Goal: Task Accomplishment & Management: Use online tool/utility

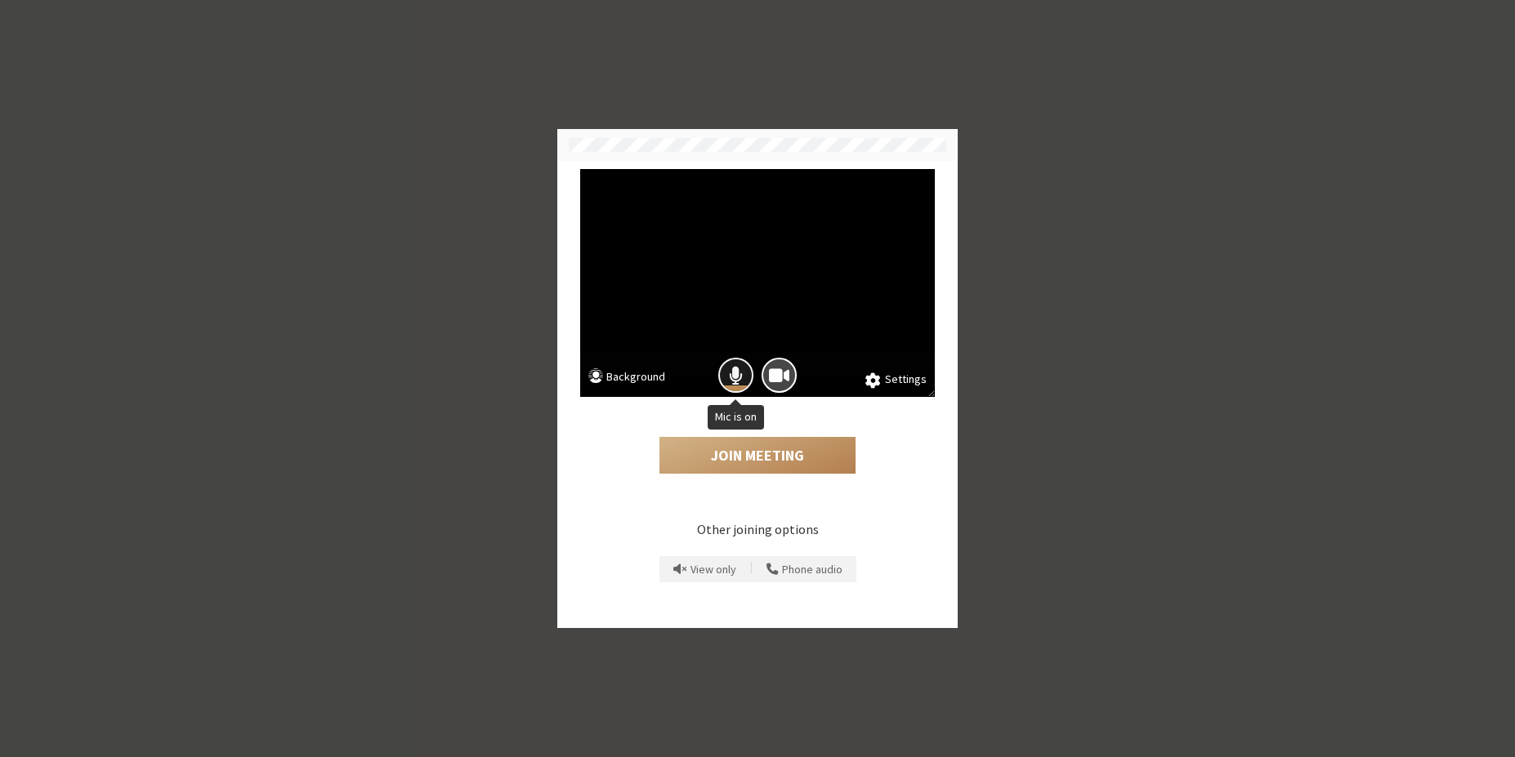
click at [738, 367] on span "Mic is on" at bounding box center [736, 375] width 14 height 22
click at [770, 373] on span "Camera is on" at bounding box center [779, 375] width 20 height 22
click at [722, 453] on button "Join Meeting" at bounding box center [757, 456] width 196 height 38
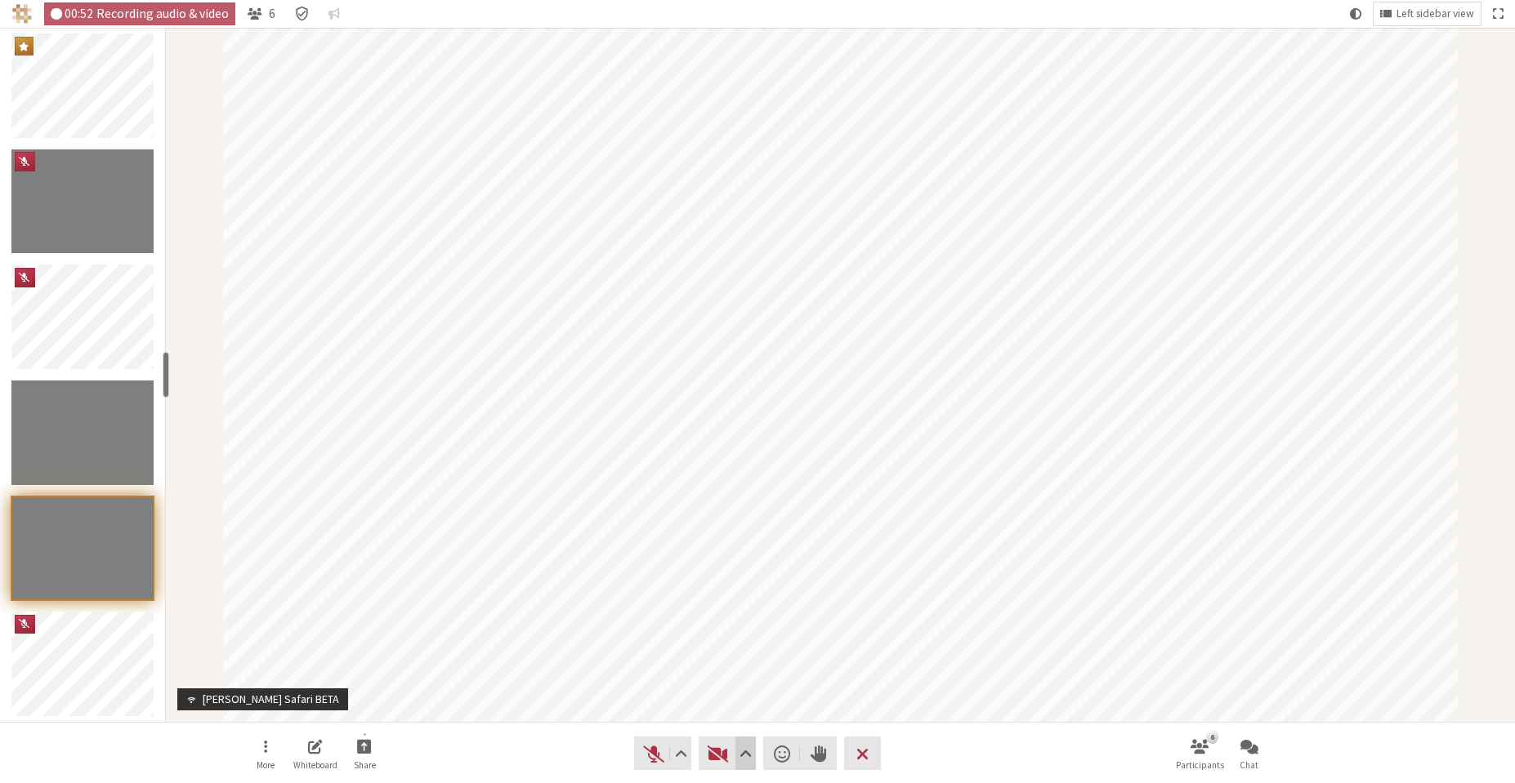
click at [739, 756] on span "Video setting" at bounding box center [745, 754] width 12 height 23
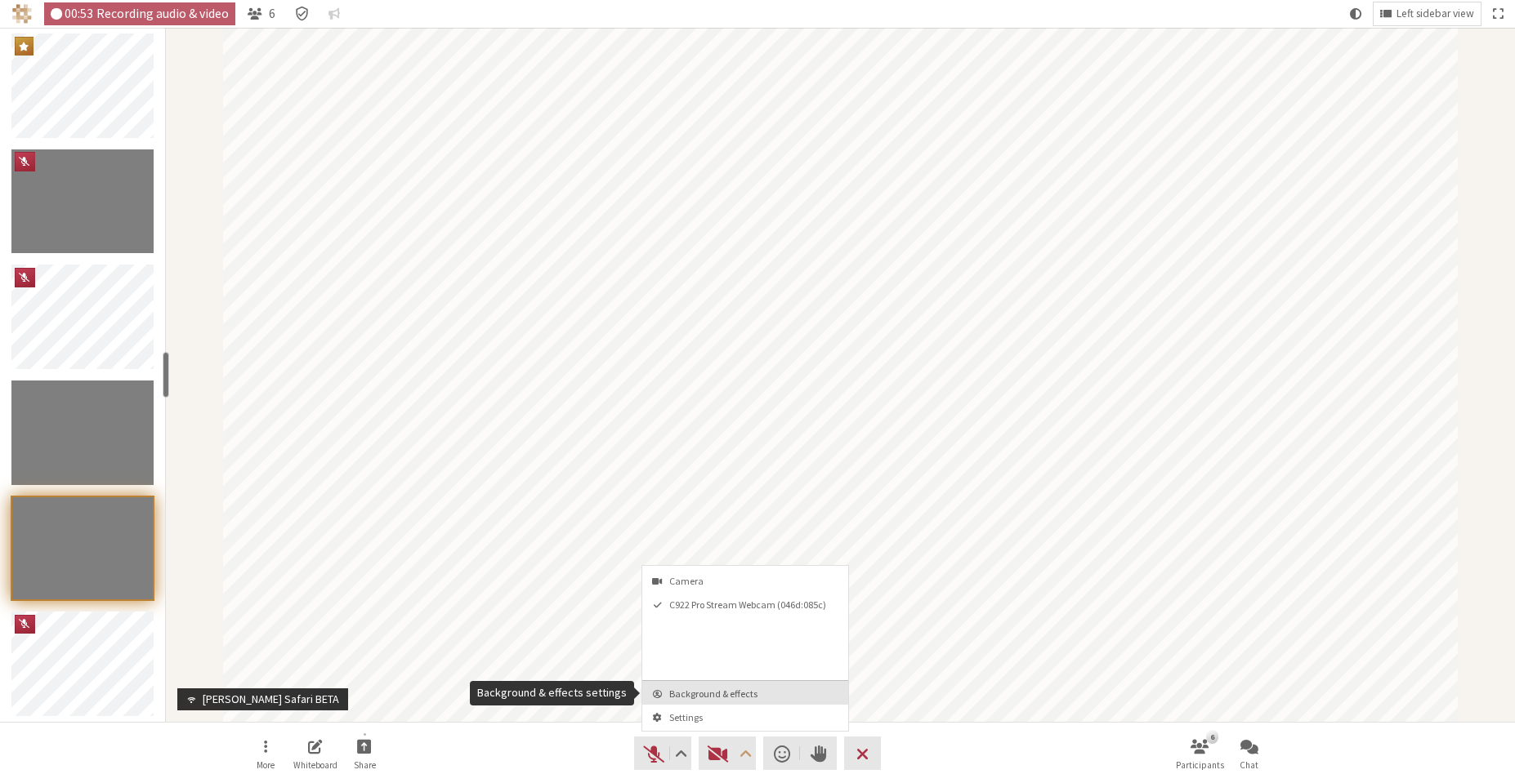
click at [735, 701] on button "Background & effects" at bounding box center [745, 693] width 206 height 24
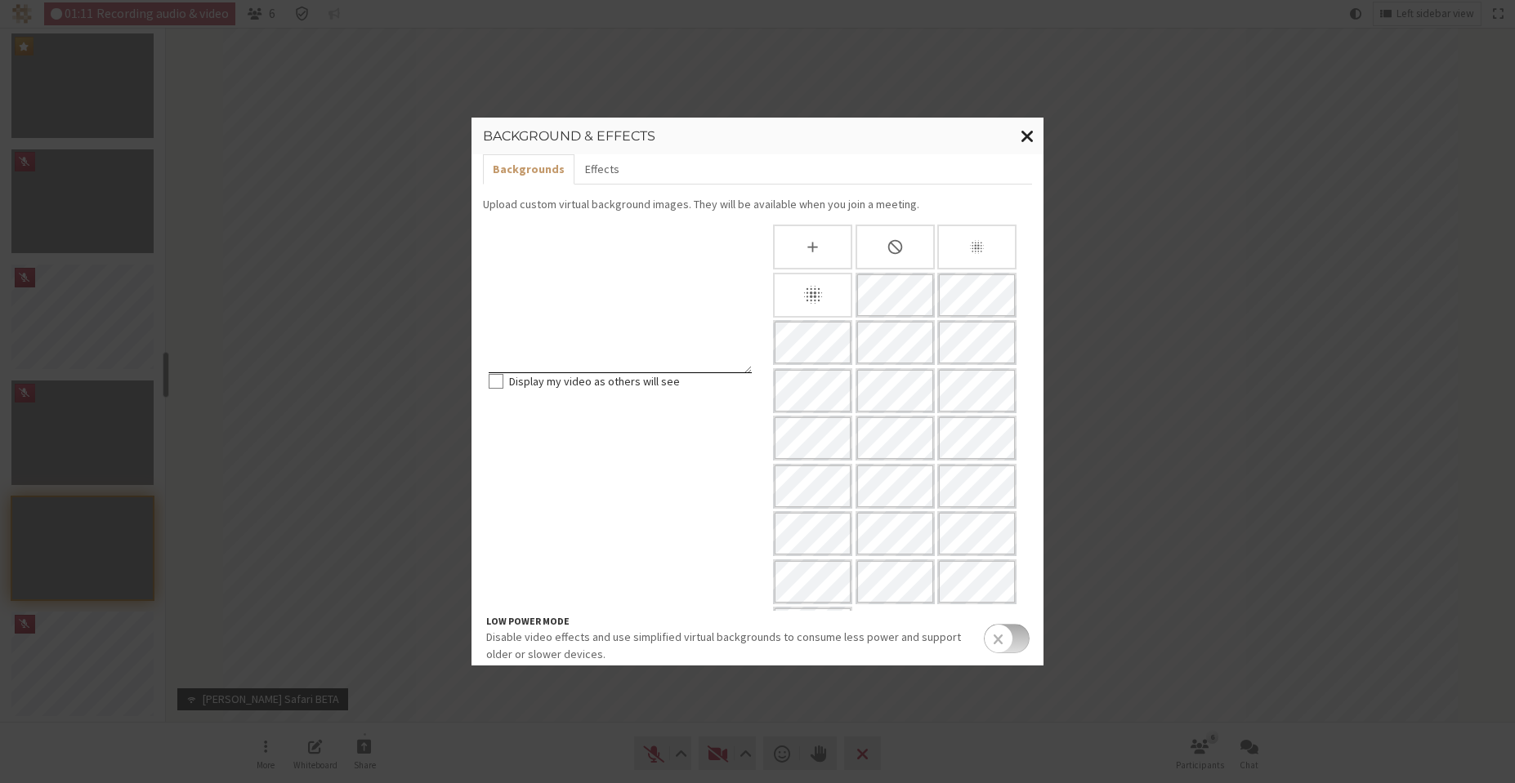
click at [1019, 138] on button "Close modal" at bounding box center [1027, 137] width 32 height 38
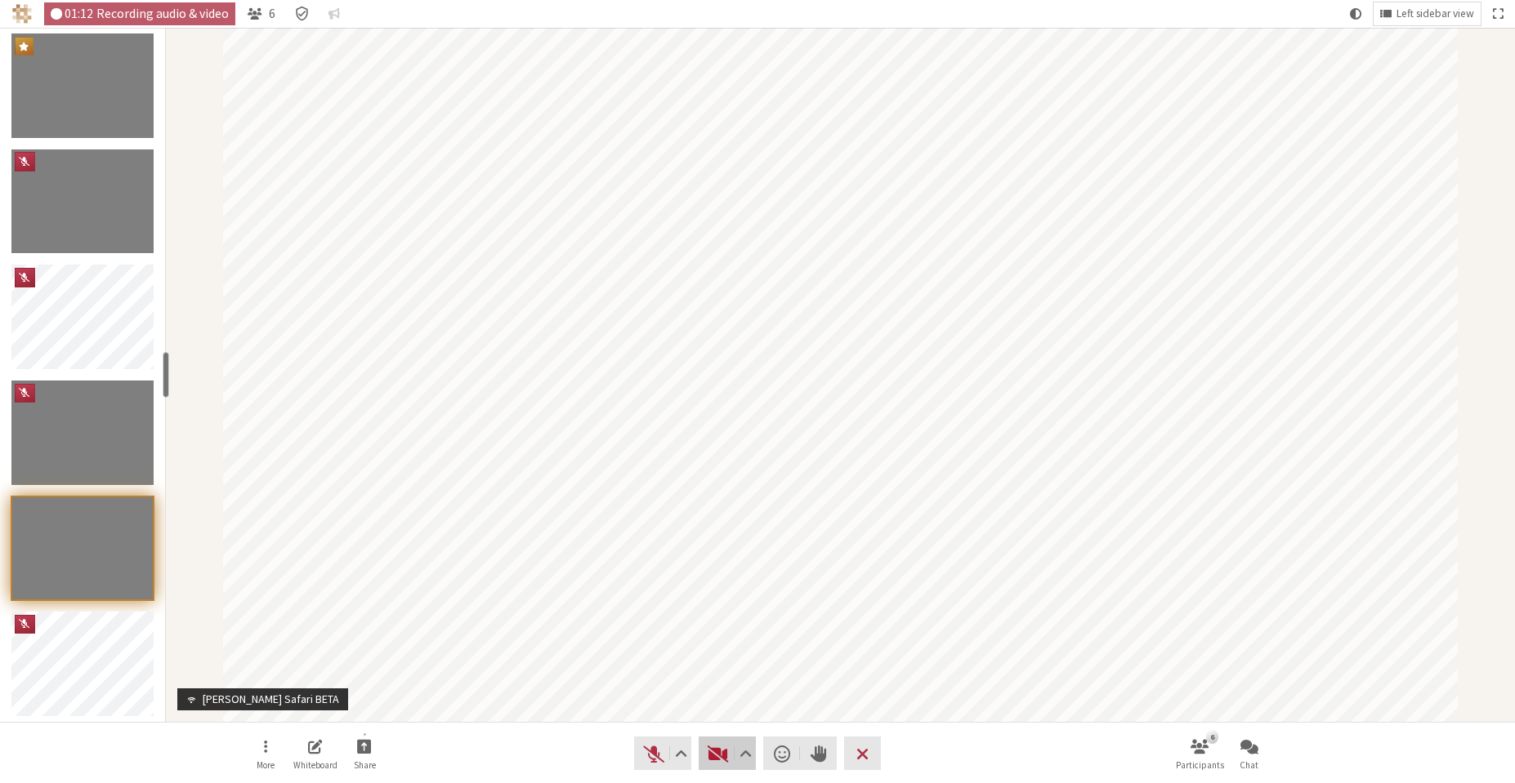
click at [713, 741] on button "Video" at bounding box center [726, 753] width 57 height 33
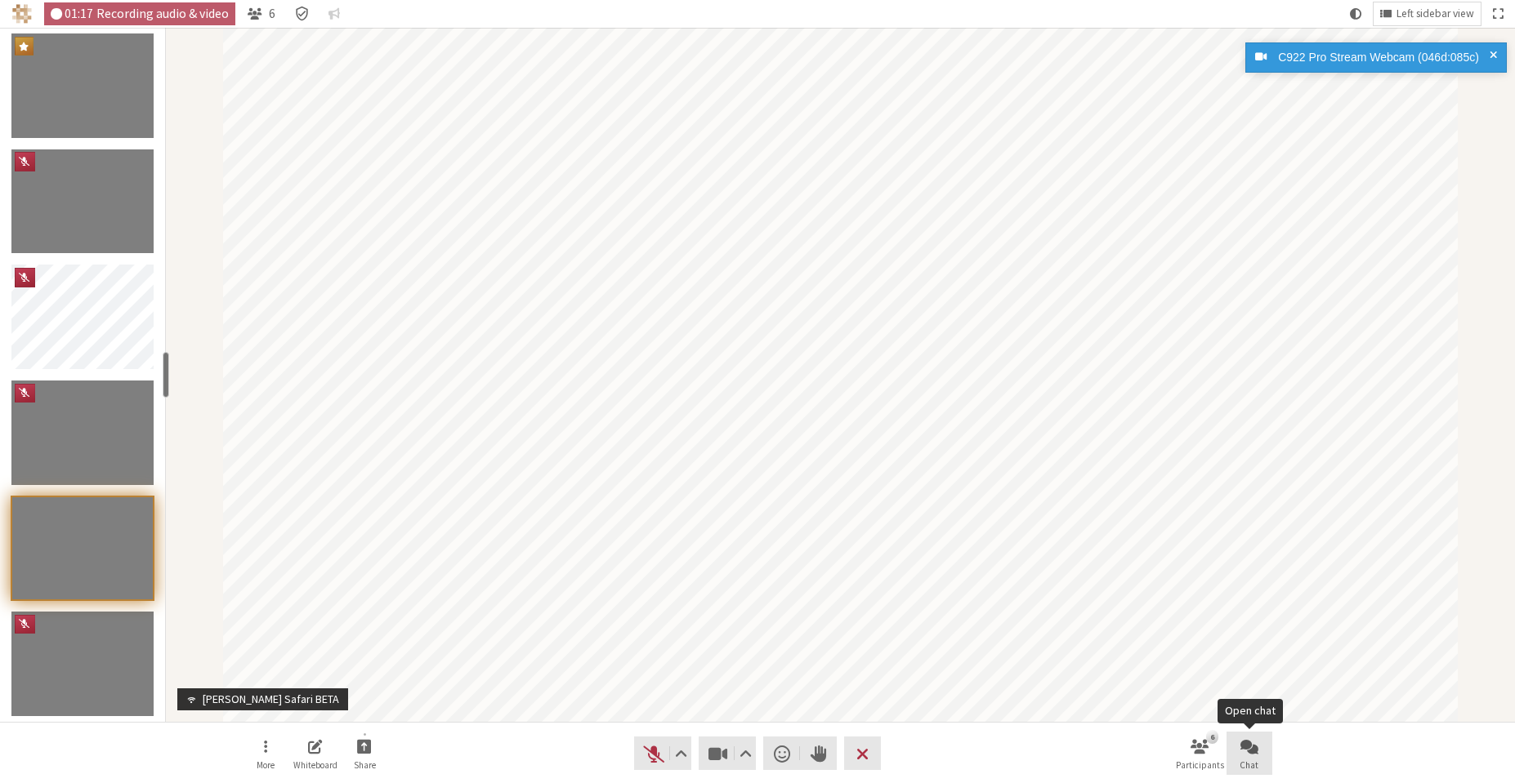
click at [1252, 748] on span "Open chat" at bounding box center [1249, 746] width 18 height 19
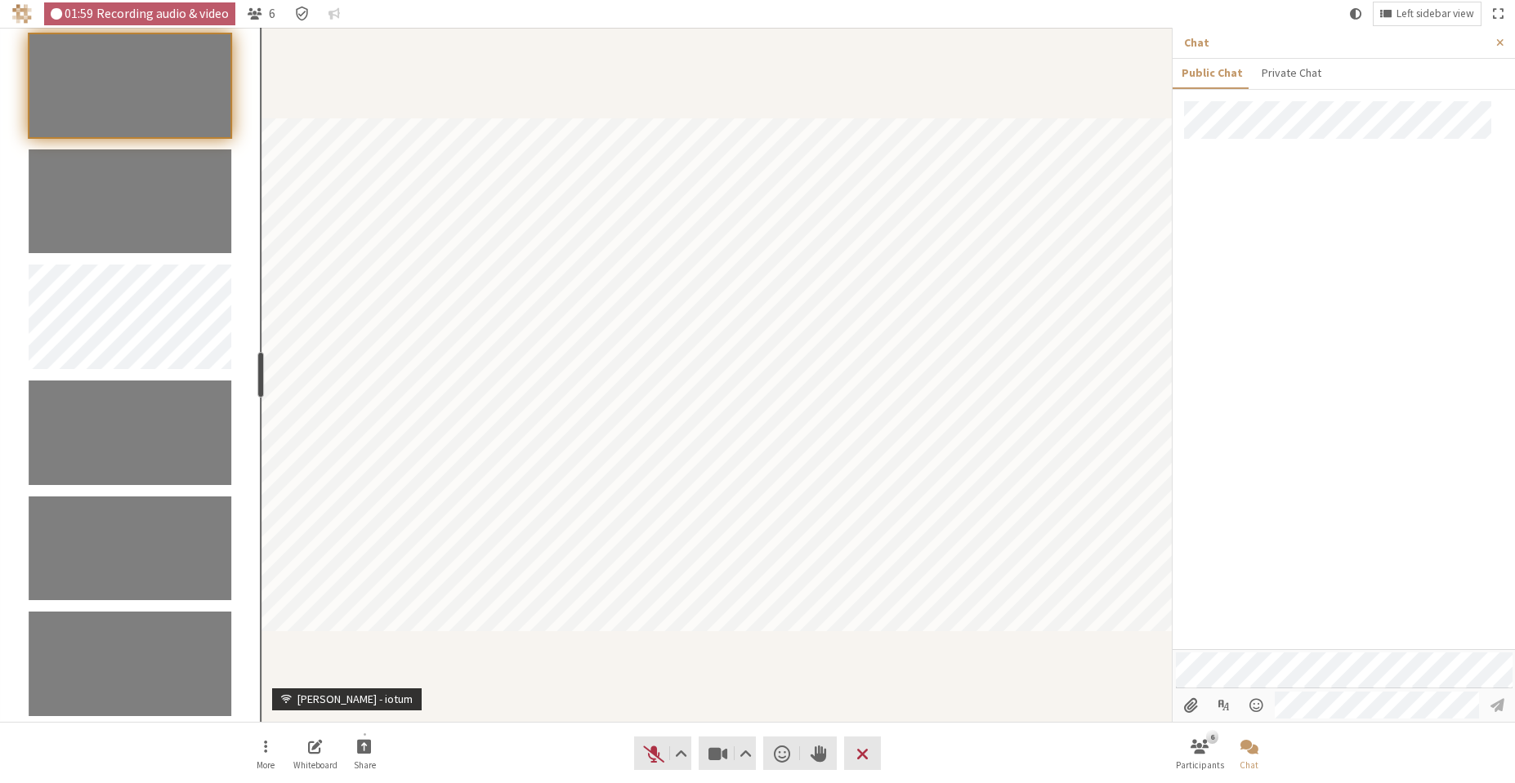
drag, startPoint x: 167, startPoint y: 374, endPoint x: 257, endPoint y: 385, distance: 91.3
click at [257, 385] on div "resize" at bounding box center [260, 375] width 7 height 46
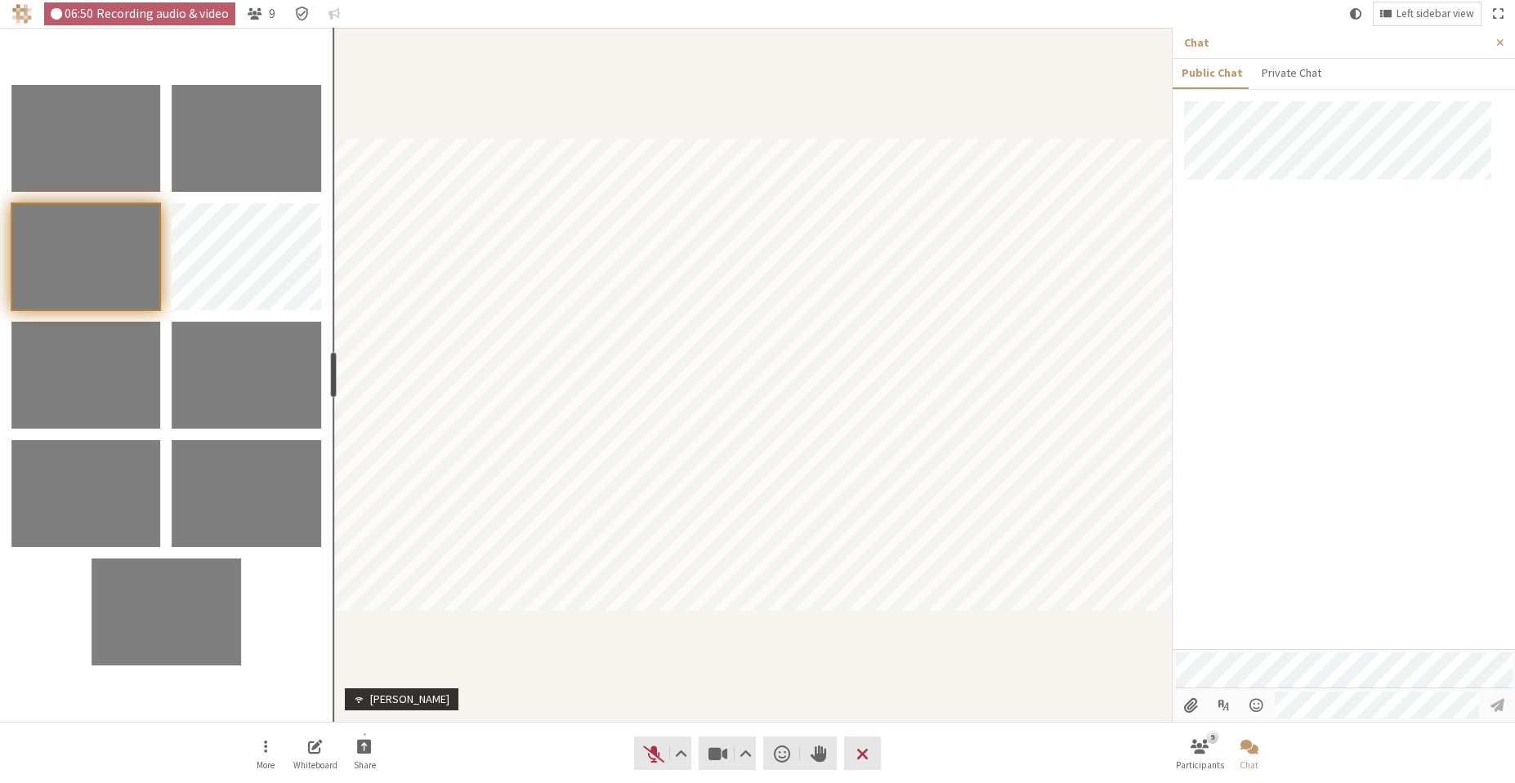
drag, startPoint x: 260, startPoint y: 370, endPoint x: 330, endPoint y: 364, distance: 70.5
click at [330, 364] on div "resize" at bounding box center [333, 375] width 7 height 46
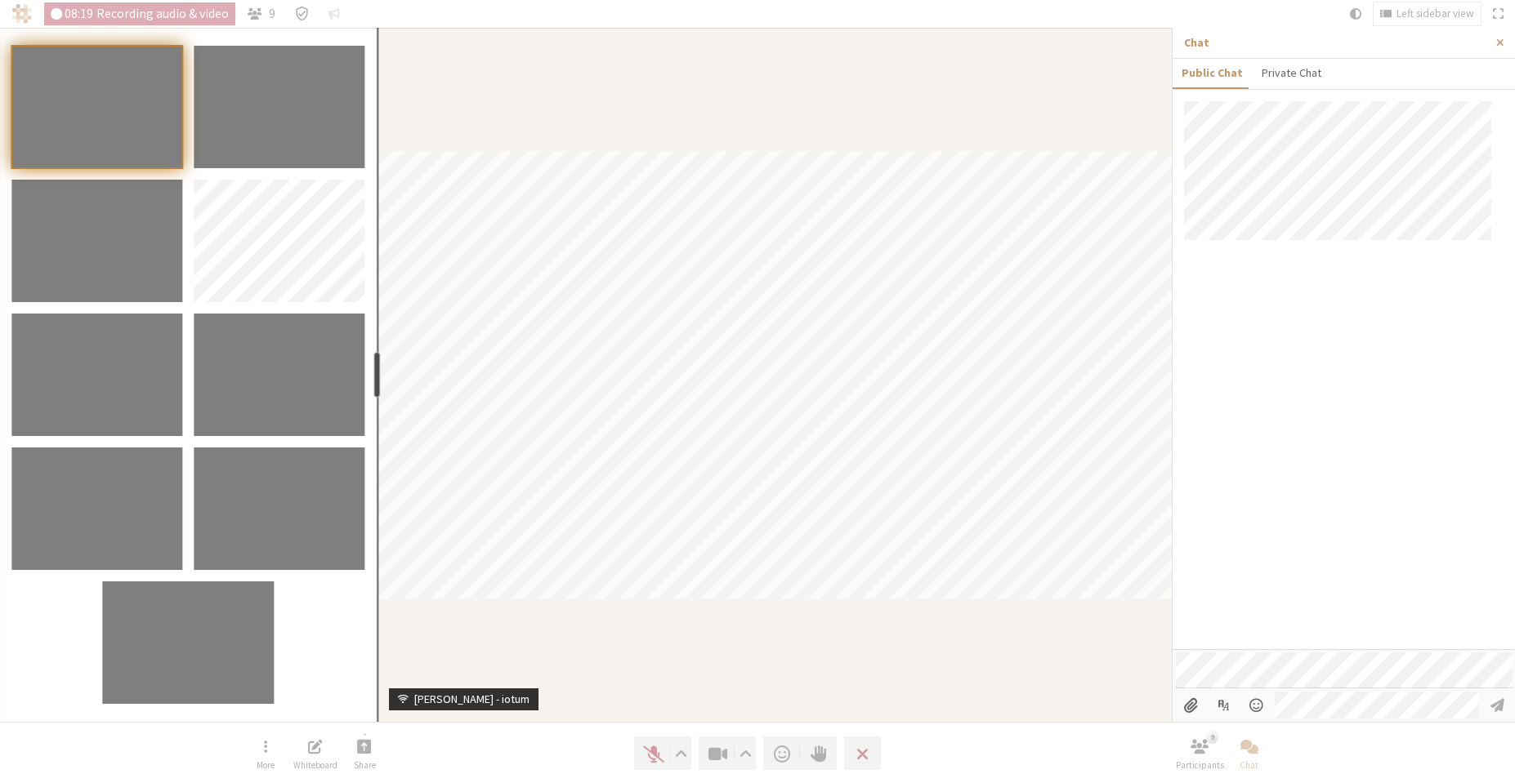
drag, startPoint x: 343, startPoint y: 374, endPoint x: 374, endPoint y: 379, distance: 31.4
click at [374, 379] on div "resize" at bounding box center [377, 375] width 7 height 46
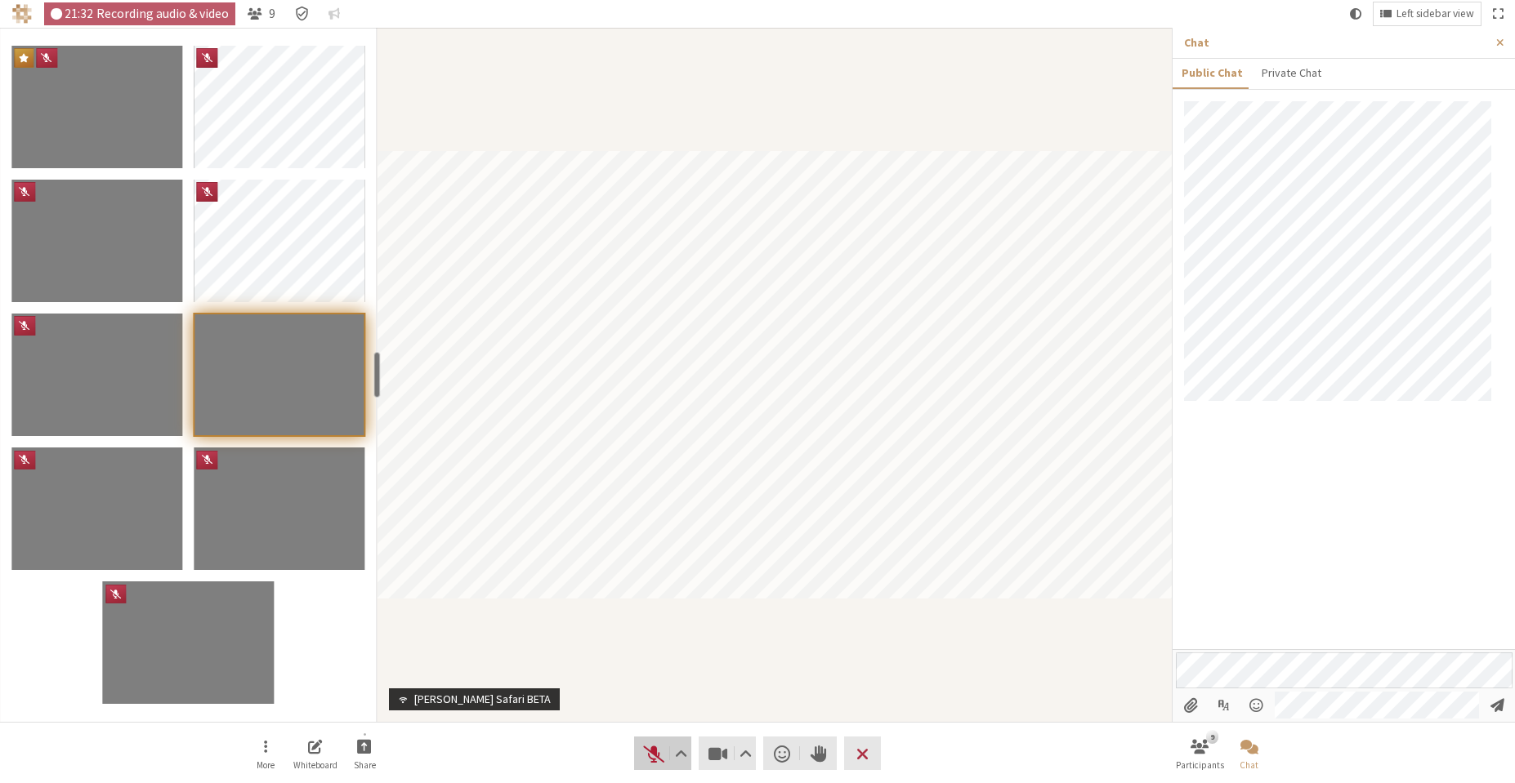
click at [652, 748] on span "Unmute (Alt+A)" at bounding box center [653, 754] width 23 height 23
click at [649, 756] on span "Mute (Alt+A)" at bounding box center [653, 754] width 23 height 23
click at [652, 746] on span "Unmute (Alt+A)" at bounding box center [653, 754] width 23 height 23
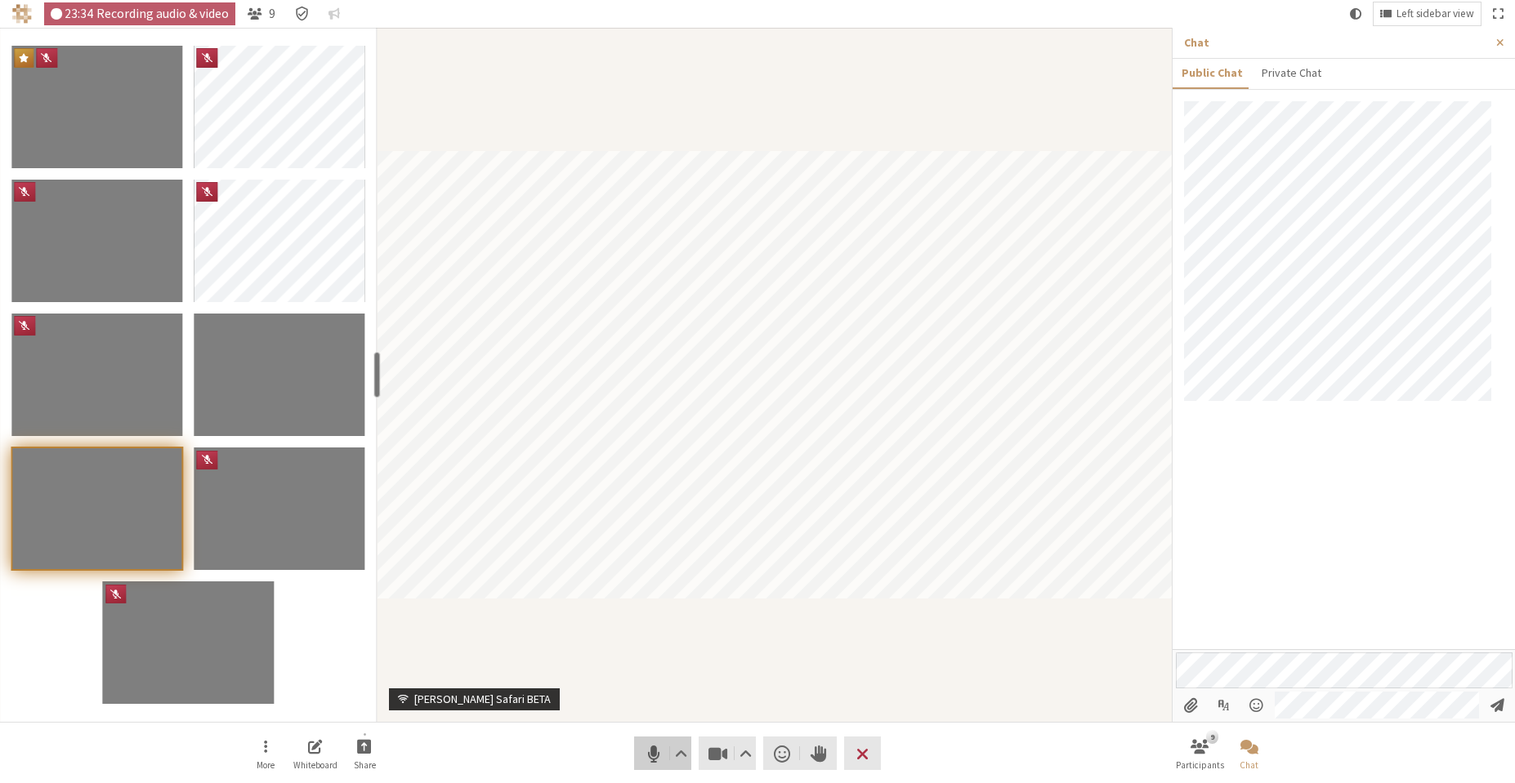
click at [653, 750] on span "Mute (Alt+A)" at bounding box center [653, 754] width 23 height 23
click at [1162, 671] on div "23:39 Recording audio & video 9 Left sidebar view More Whiteboard Share Audio V…" at bounding box center [757, 391] width 1515 height 783
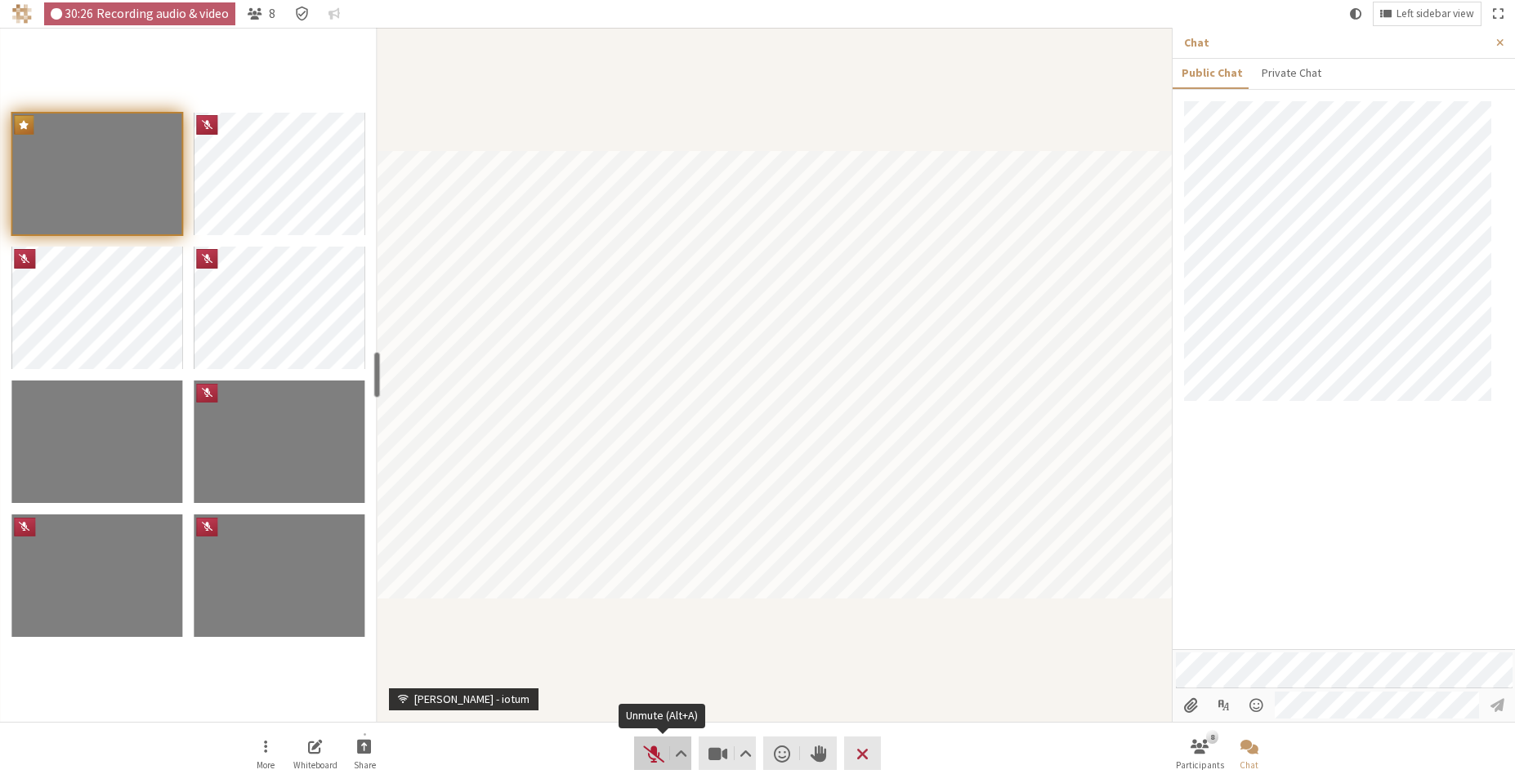
click at [659, 756] on span "Unmute (Alt+A)" at bounding box center [653, 754] width 23 height 23
